Goal: Use online tool/utility: Utilize a website feature to perform a specific function

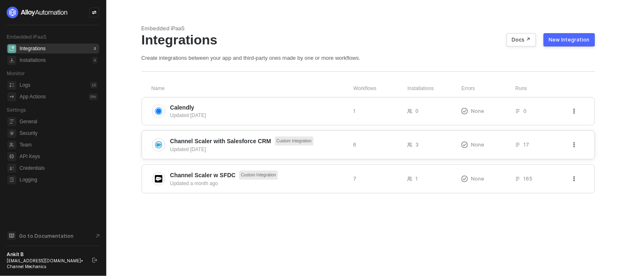
click at [227, 142] on span "Channel Scaler with Salesforce CRM" at bounding box center [220, 141] width 101 height 8
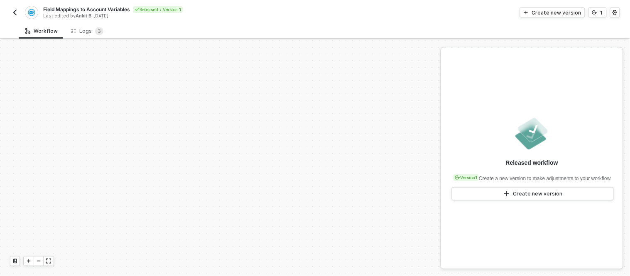
scroll to position [225, 0]
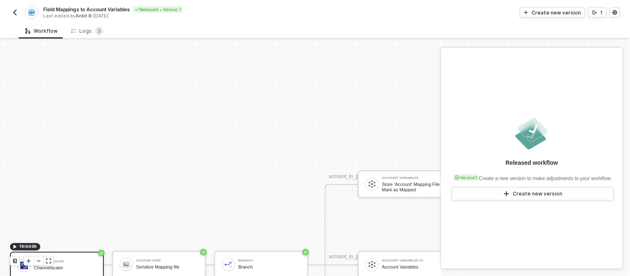
drag, startPoint x: 225, startPoint y: 131, endPoint x: 282, endPoint y: 133, distance: 57.7
click at [282, 133] on div "TRIGGER Channelscaler Channelscaler Custom Code Serialize Mapping file Branch B…" at bounding box center [242, 265] width 485 height 899
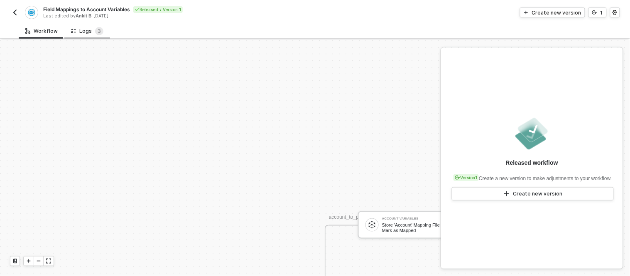
scroll to position [183, 0]
click at [18, 11] on img "button" at bounding box center [15, 12] width 7 height 7
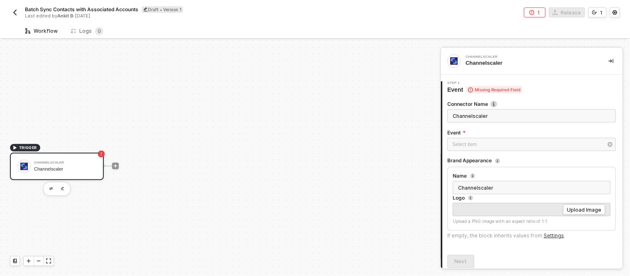
scroll to position [15, 0]
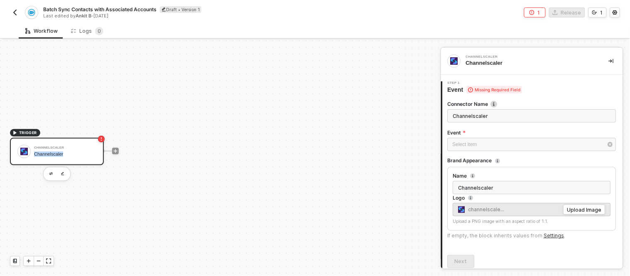
drag, startPoint x: 72, startPoint y: 146, endPoint x: 165, endPoint y: 142, distance: 92.6
click at [165, 142] on div "TRIGGER Channelscaler Channelscaler" at bounding box center [218, 150] width 436 height 251
